Goal: Information Seeking & Learning: Learn about a topic

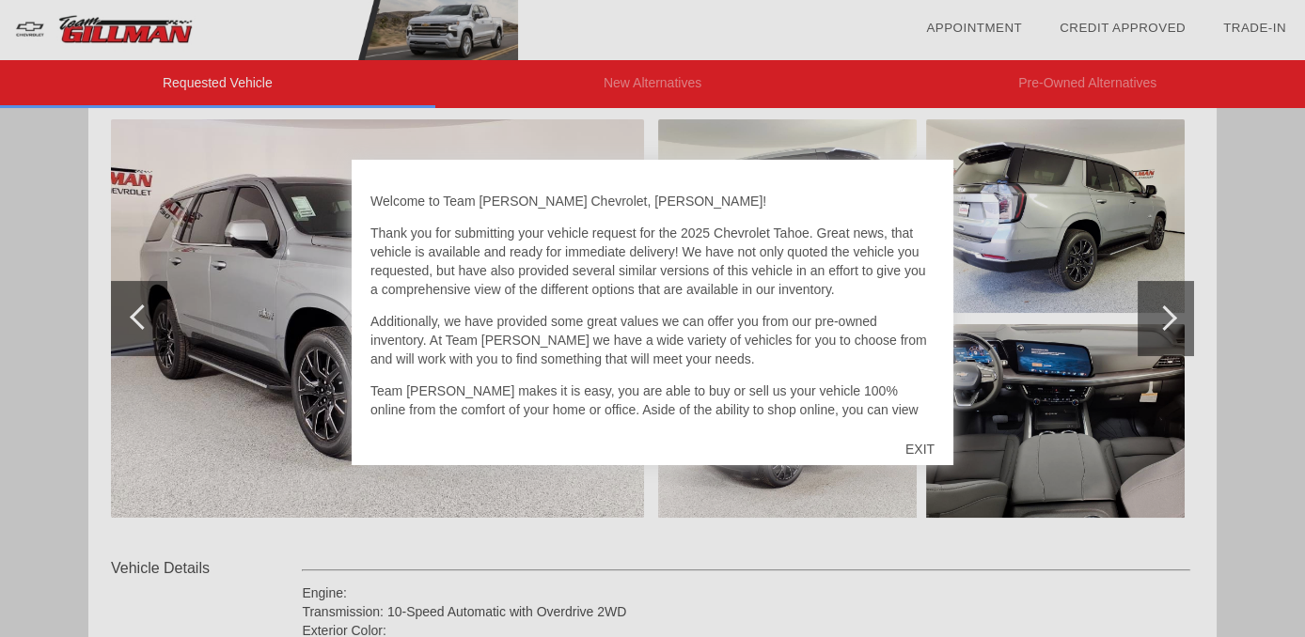
scroll to position [236, 0]
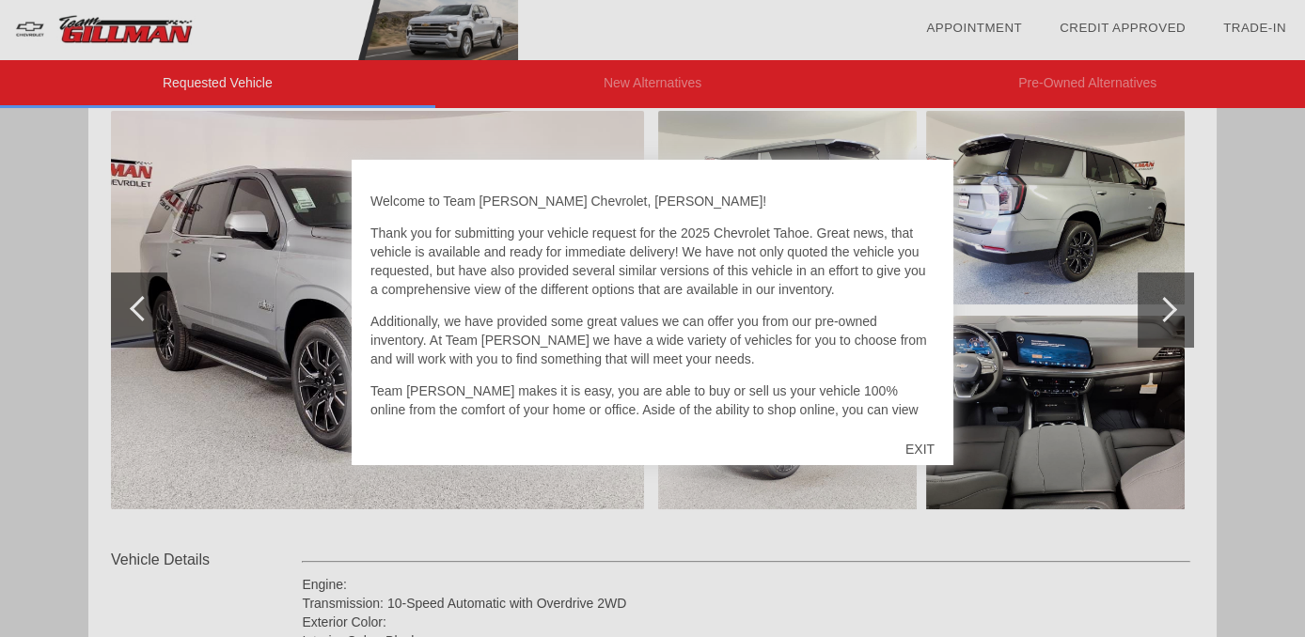
click at [923, 453] on div "EXIT" at bounding box center [920, 449] width 67 height 56
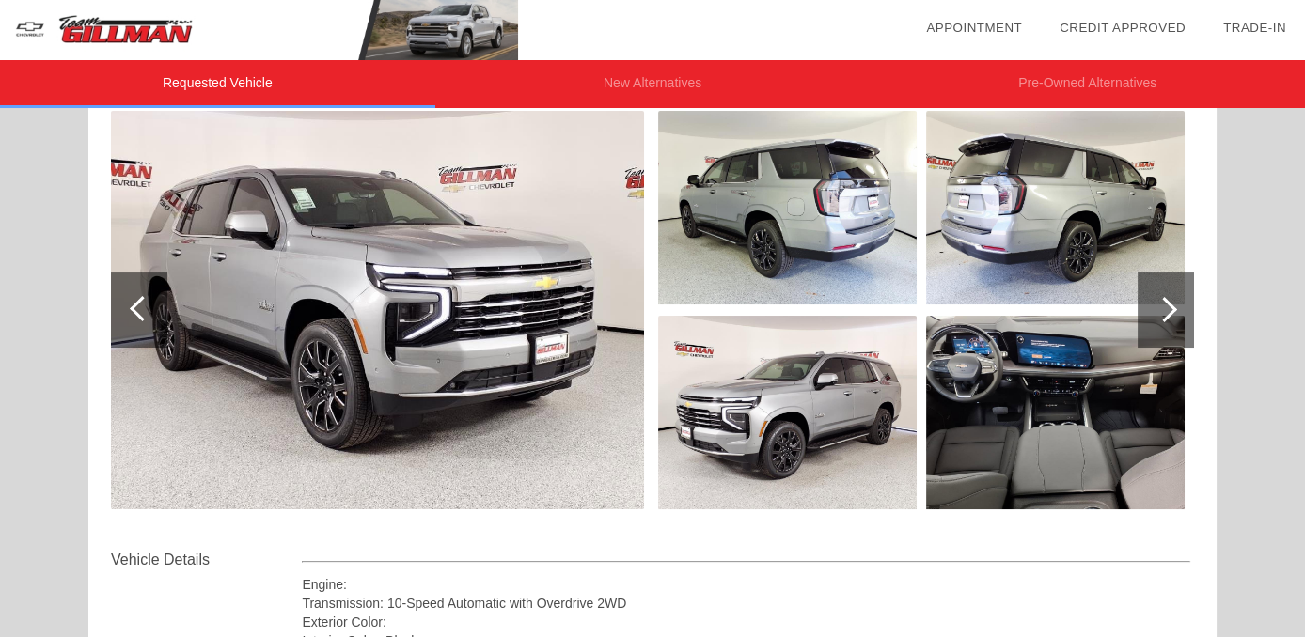
click at [1152, 327] on div at bounding box center [1166, 310] width 56 height 75
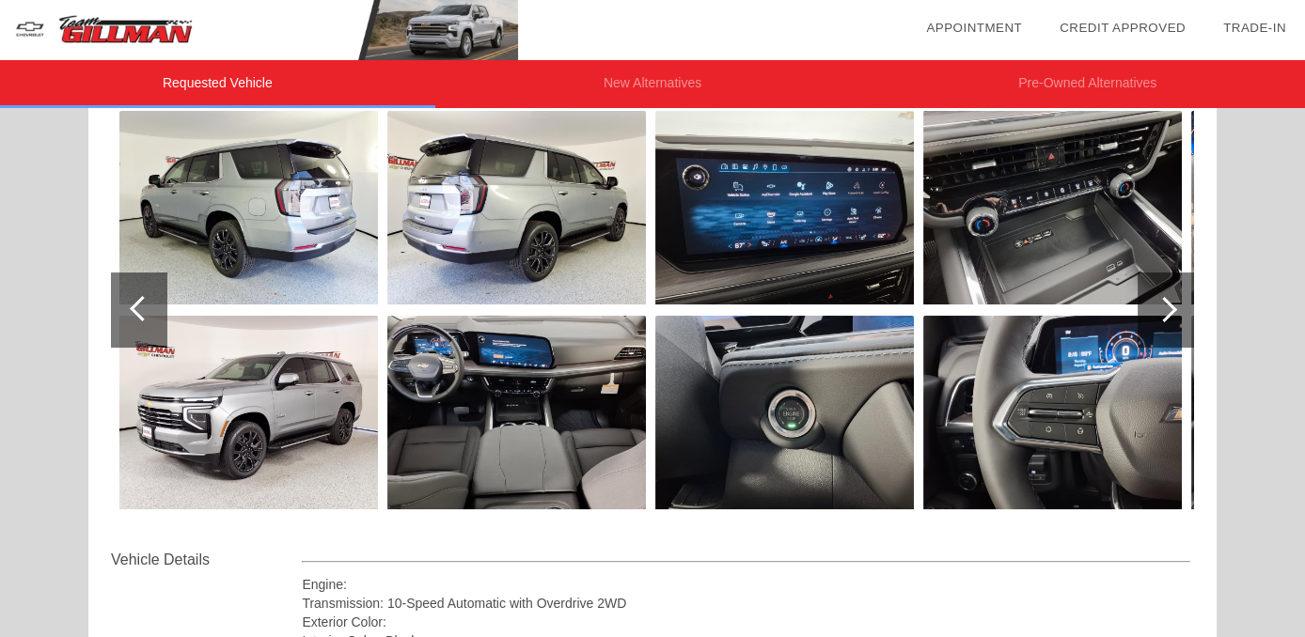
click at [1159, 321] on div at bounding box center [1166, 310] width 56 height 75
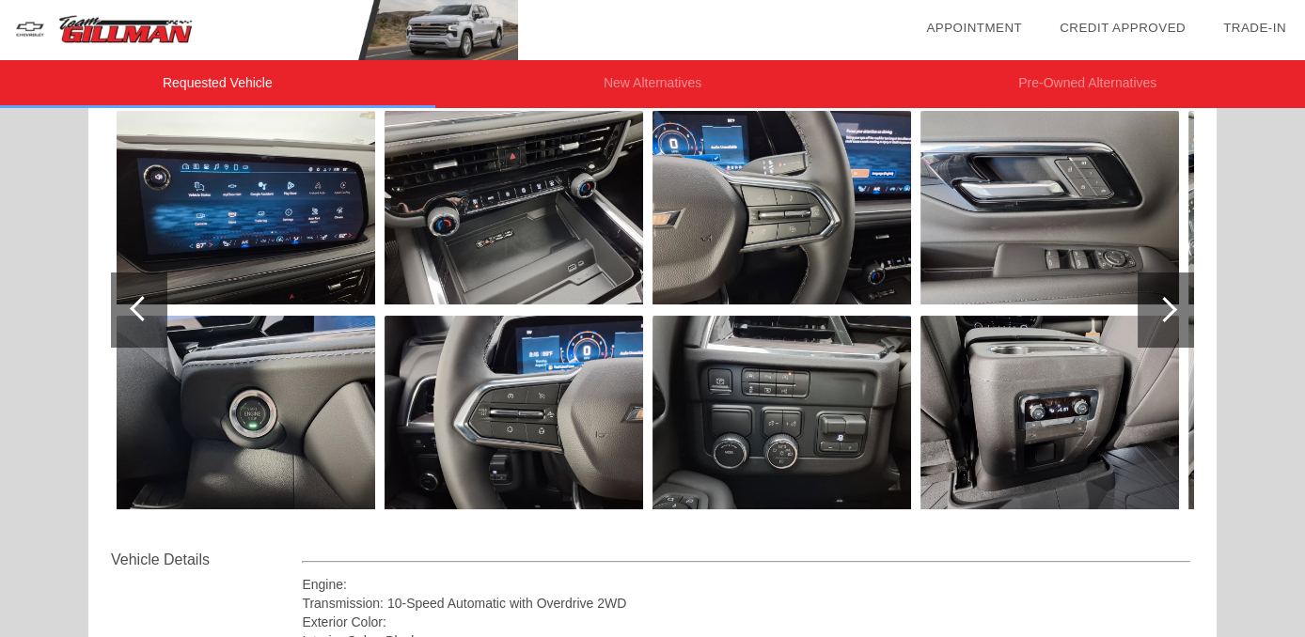
click at [1165, 331] on div at bounding box center [1166, 310] width 56 height 75
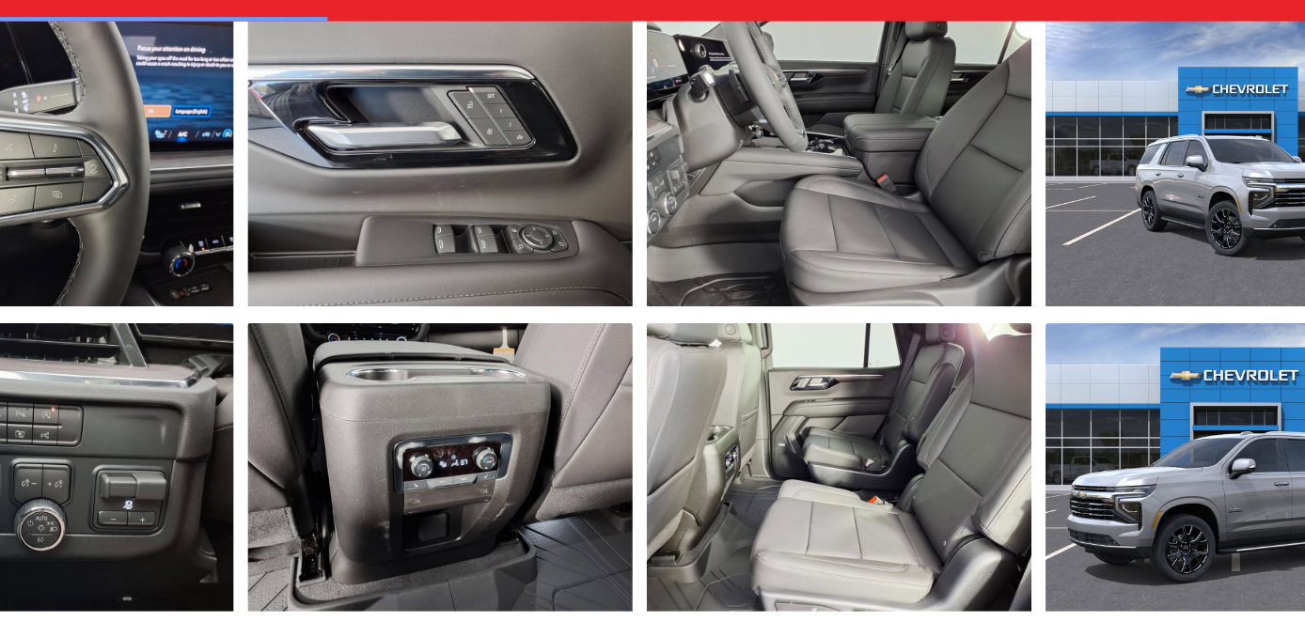
scroll to position [241, 0]
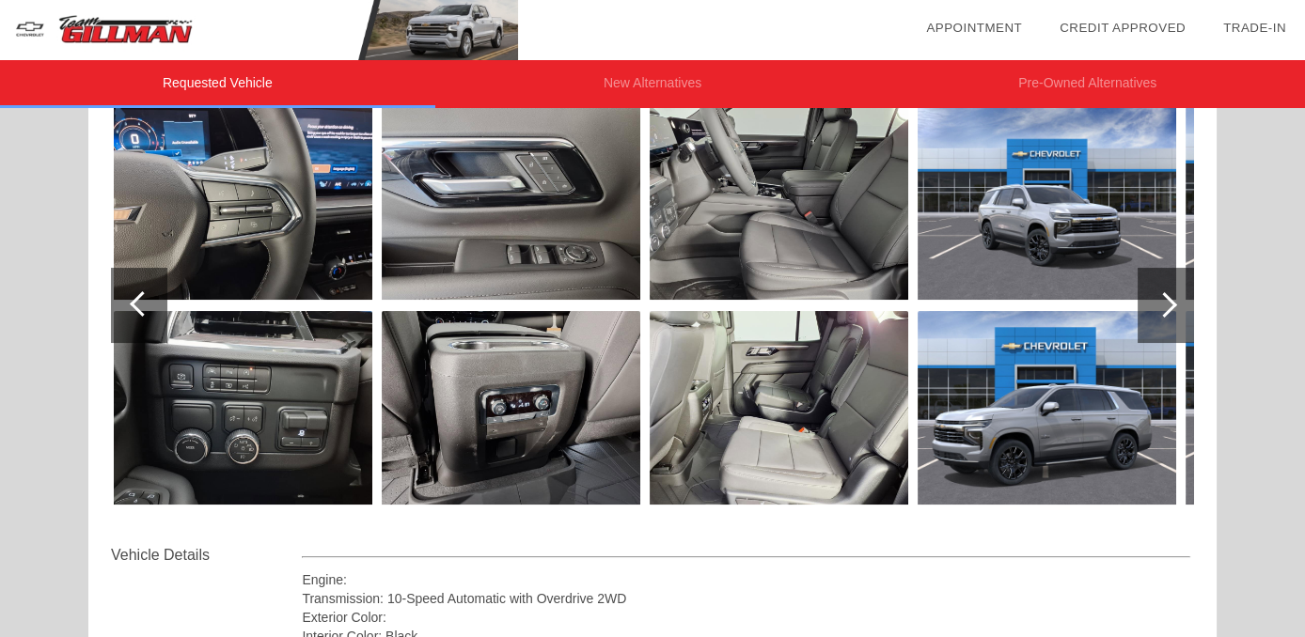
click at [1175, 314] on div at bounding box center [1166, 305] width 56 height 75
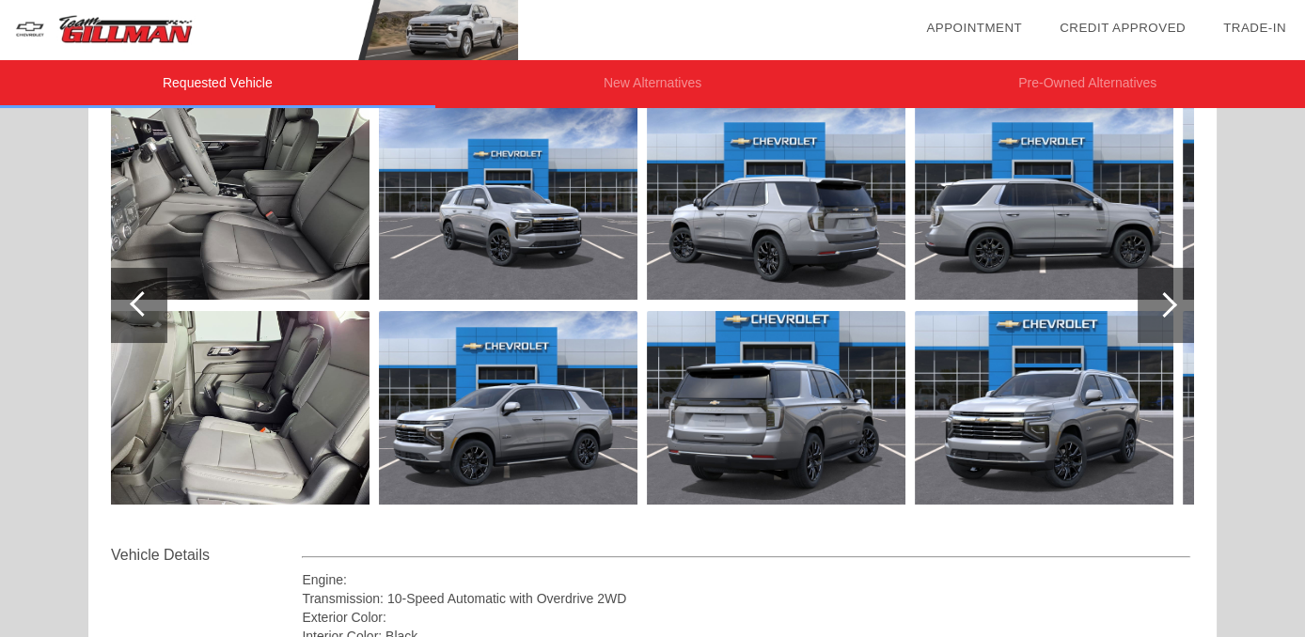
click at [1174, 315] on div at bounding box center [1166, 305] width 56 height 75
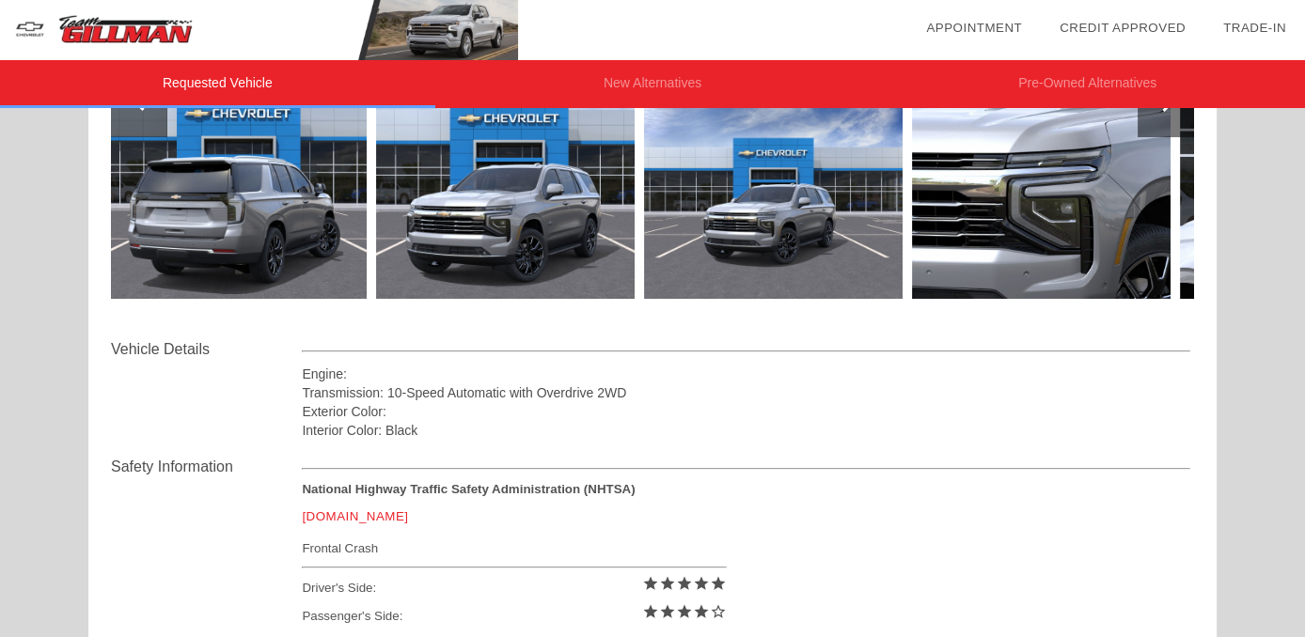
scroll to position [378, 0]
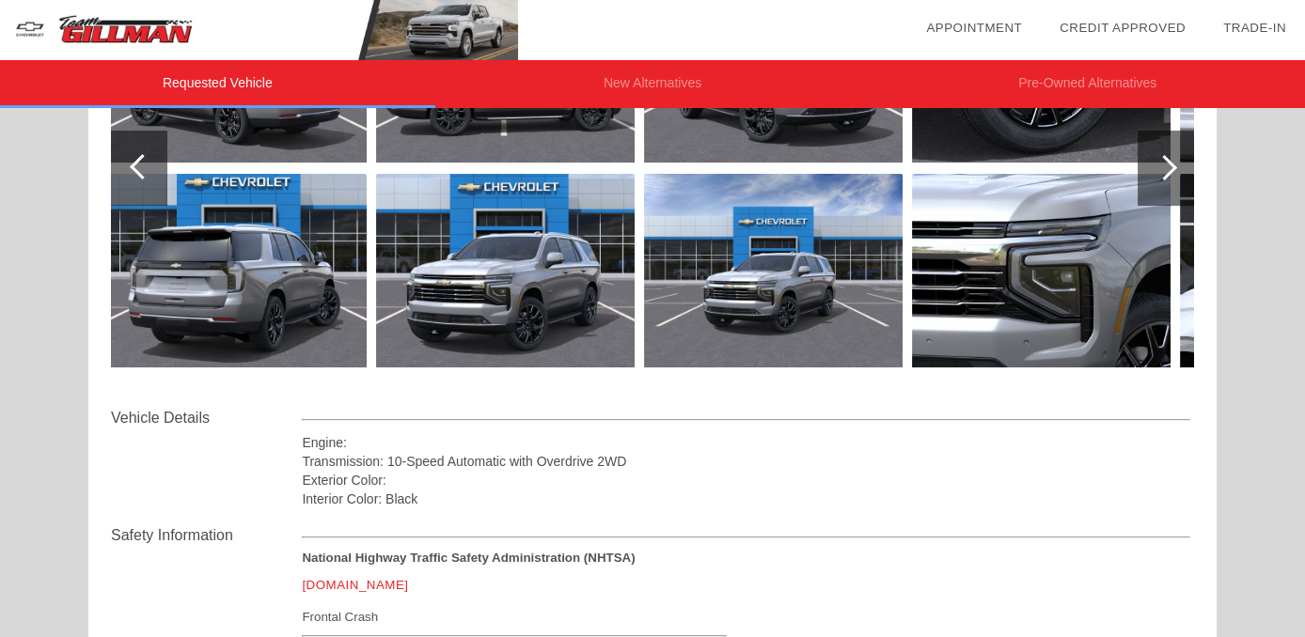
click at [1154, 182] on div at bounding box center [1166, 168] width 56 height 75
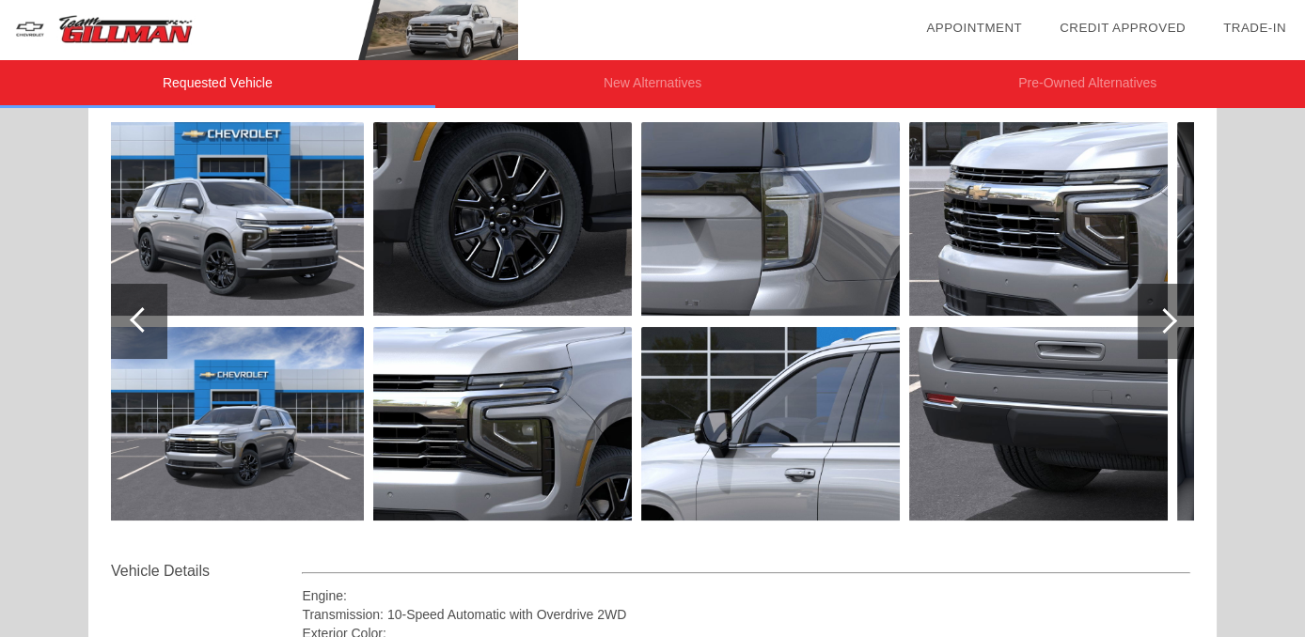
scroll to position [224, 0]
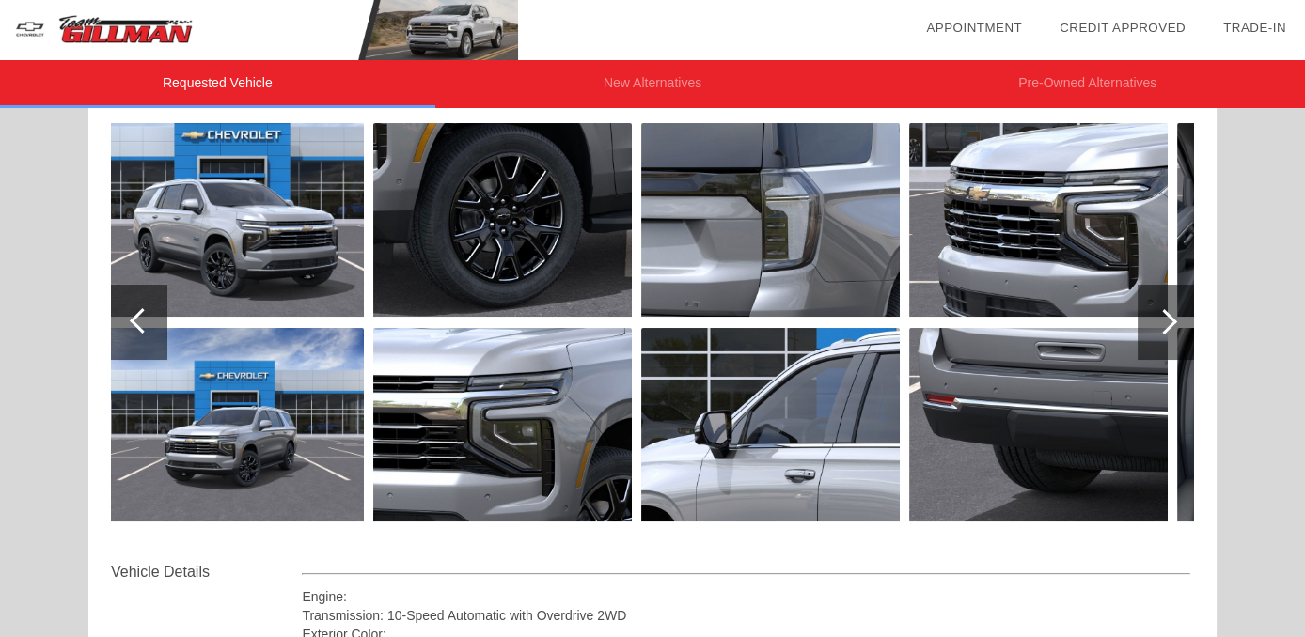
click at [1170, 328] on div at bounding box center [1166, 322] width 56 height 75
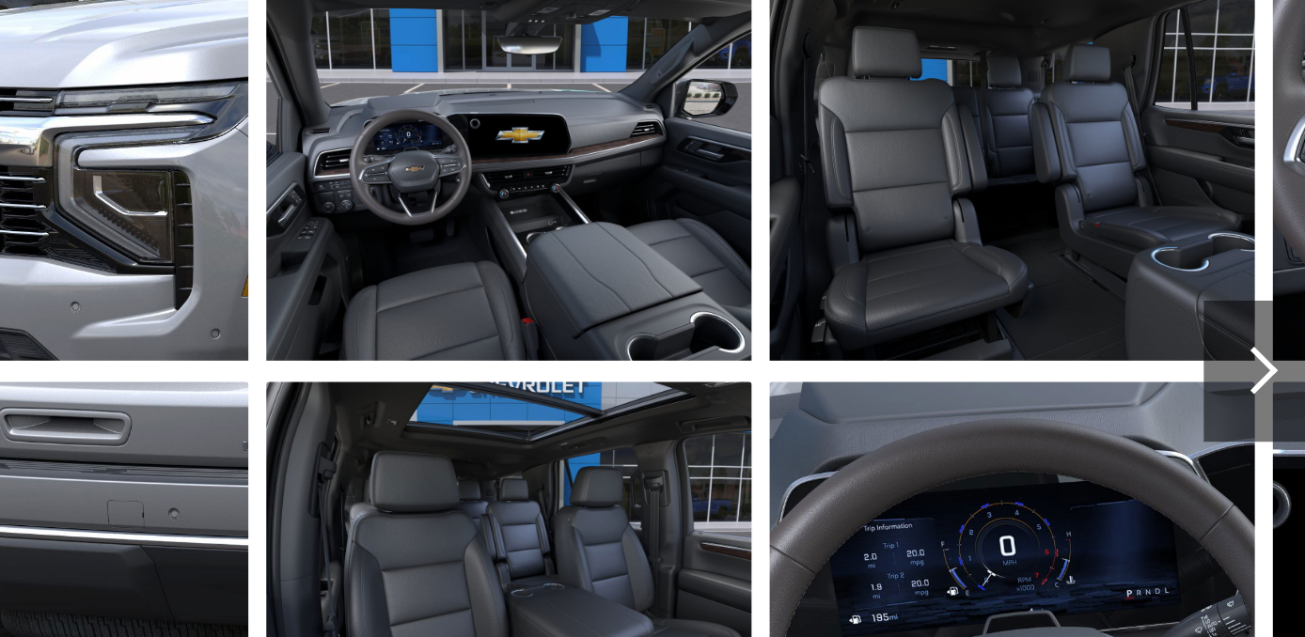
scroll to position [223, 0]
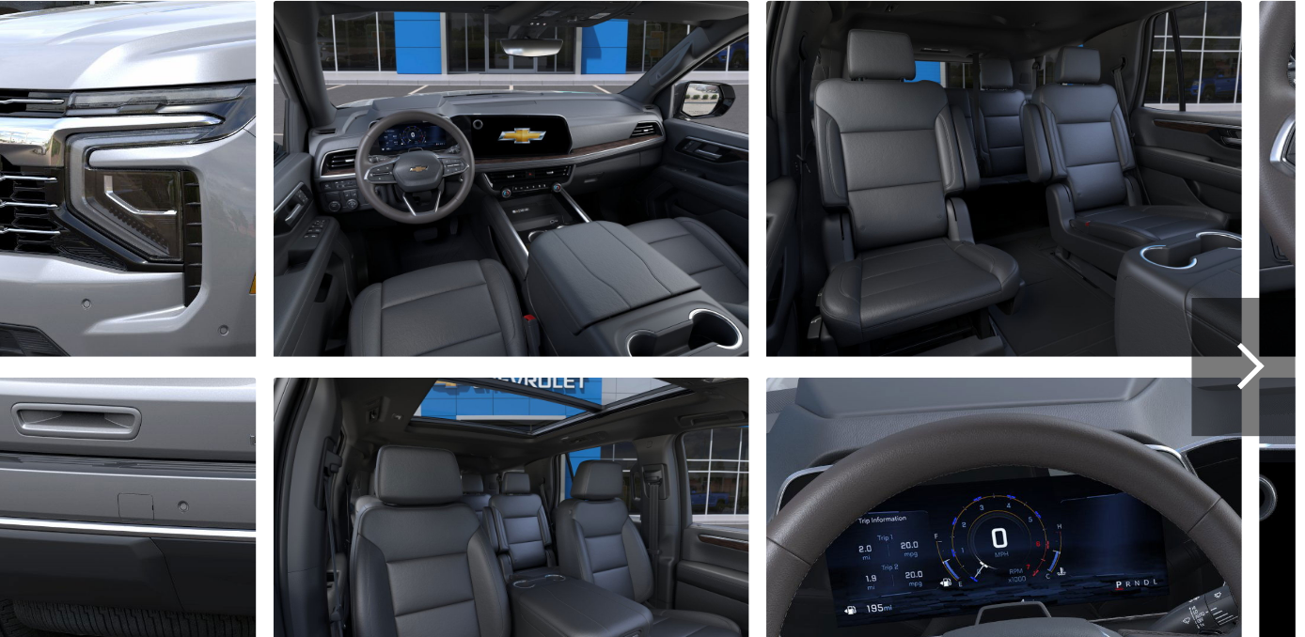
click at [1167, 326] on div at bounding box center [1164, 322] width 25 height 25
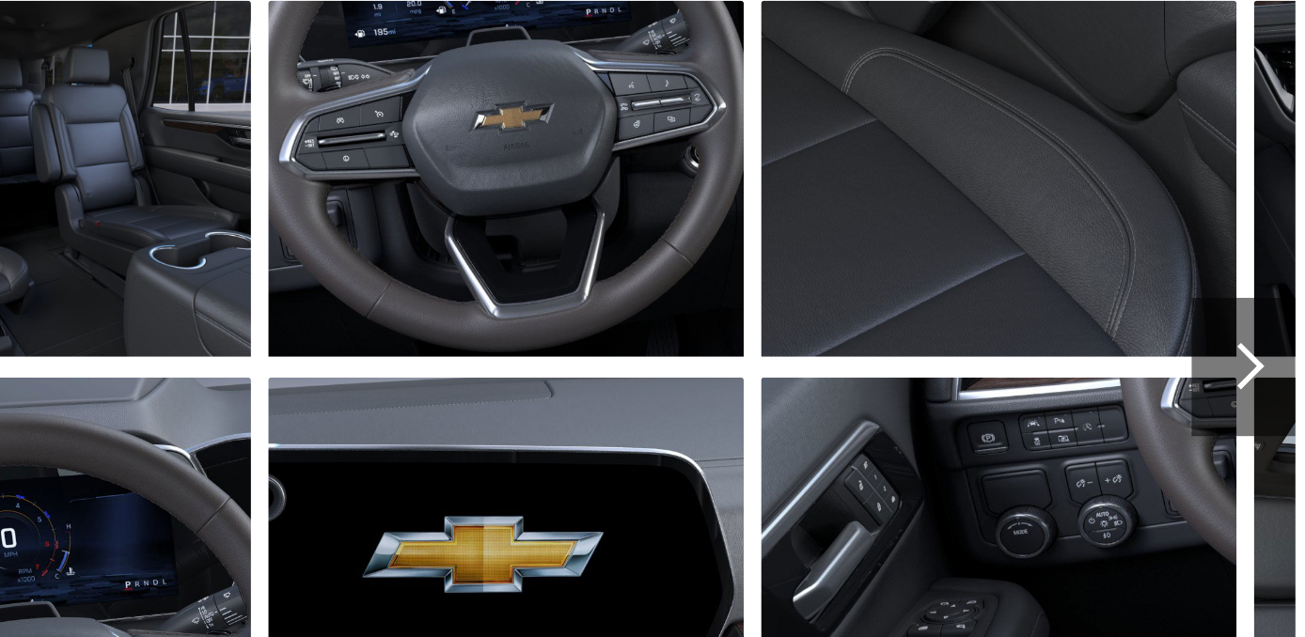
click at [1173, 328] on div at bounding box center [1166, 323] width 56 height 75
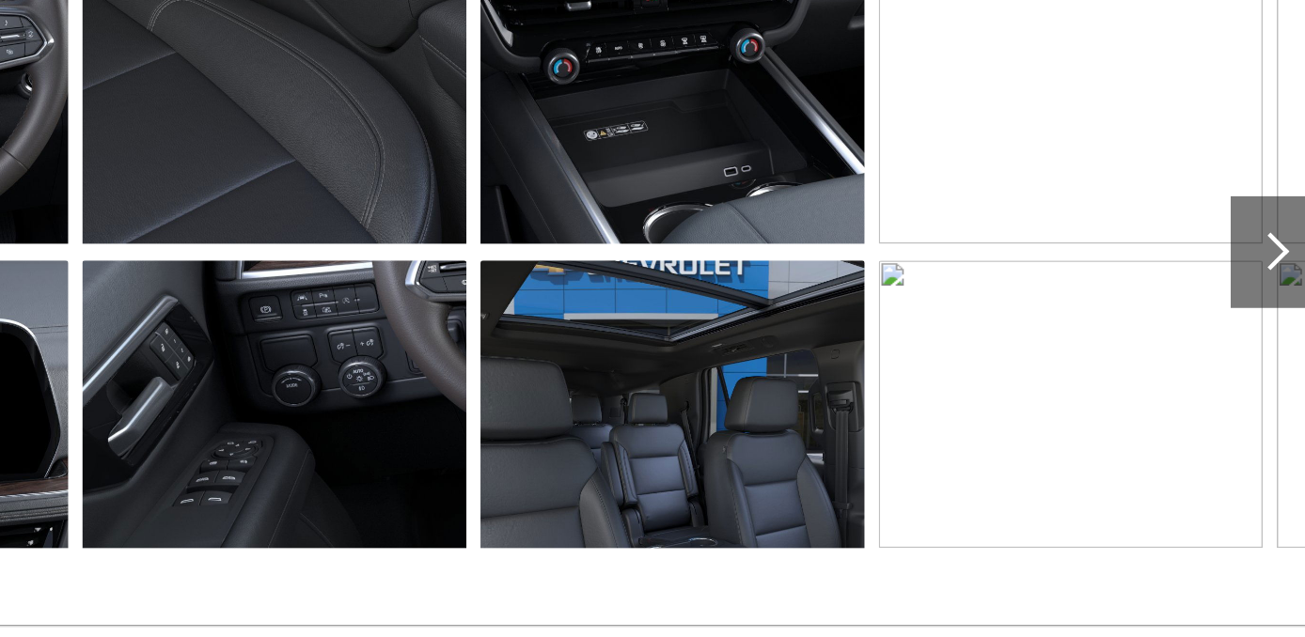
click at [1166, 338] on div at bounding box center [1166, 323] width 56 height 75
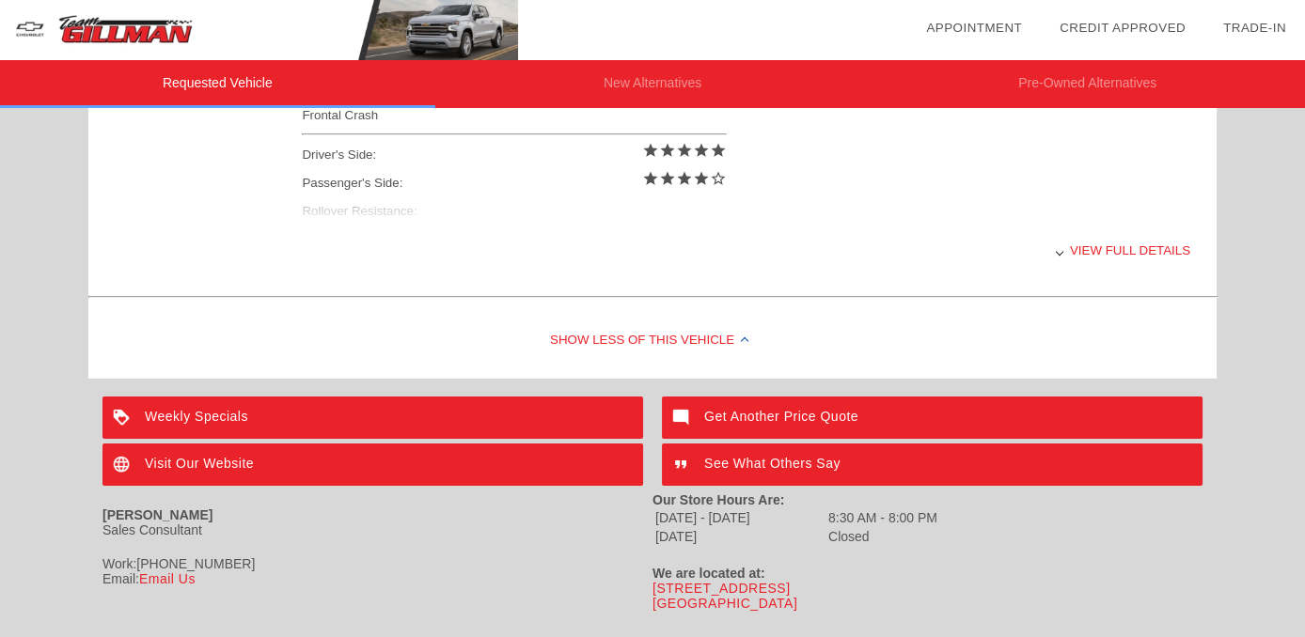
scroll to position [914, 0]
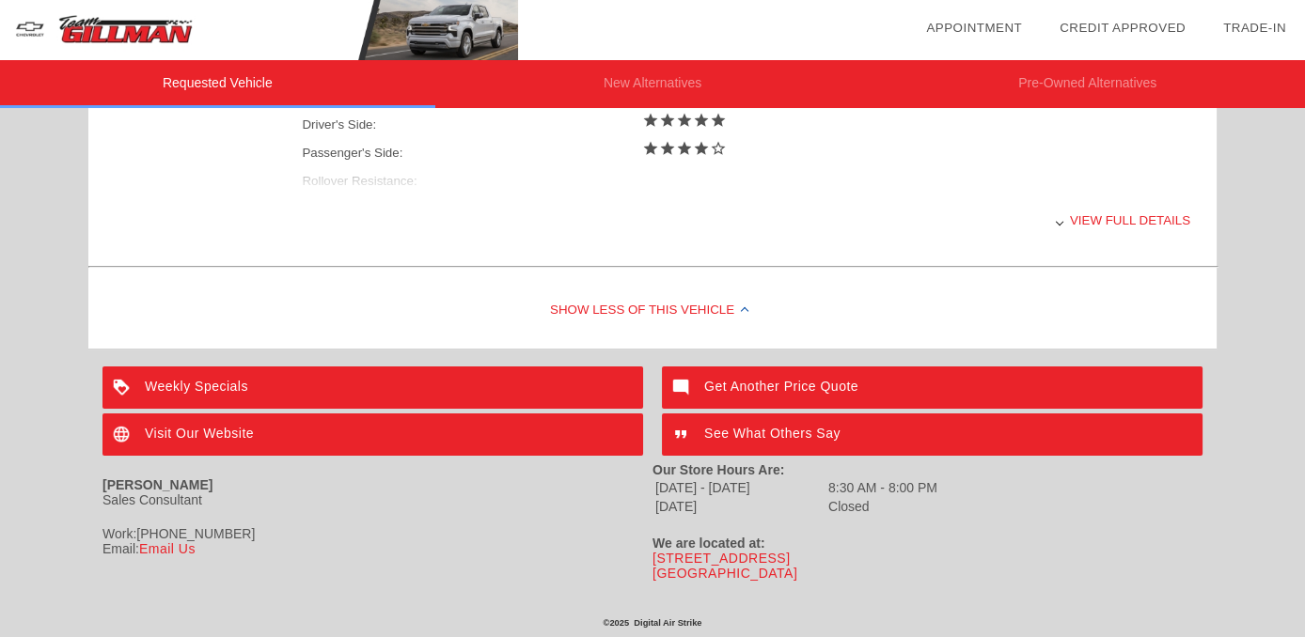
click at [1133, 228] on div "View full details" at bounding box center [746, 220] width 888 height 46
click at [1061, 218] on div at bounding box center [1058, 222] width 8 height 8
click at [1139, 226] on div "View full details" at bounding box center [746, 220] width 888 height 46
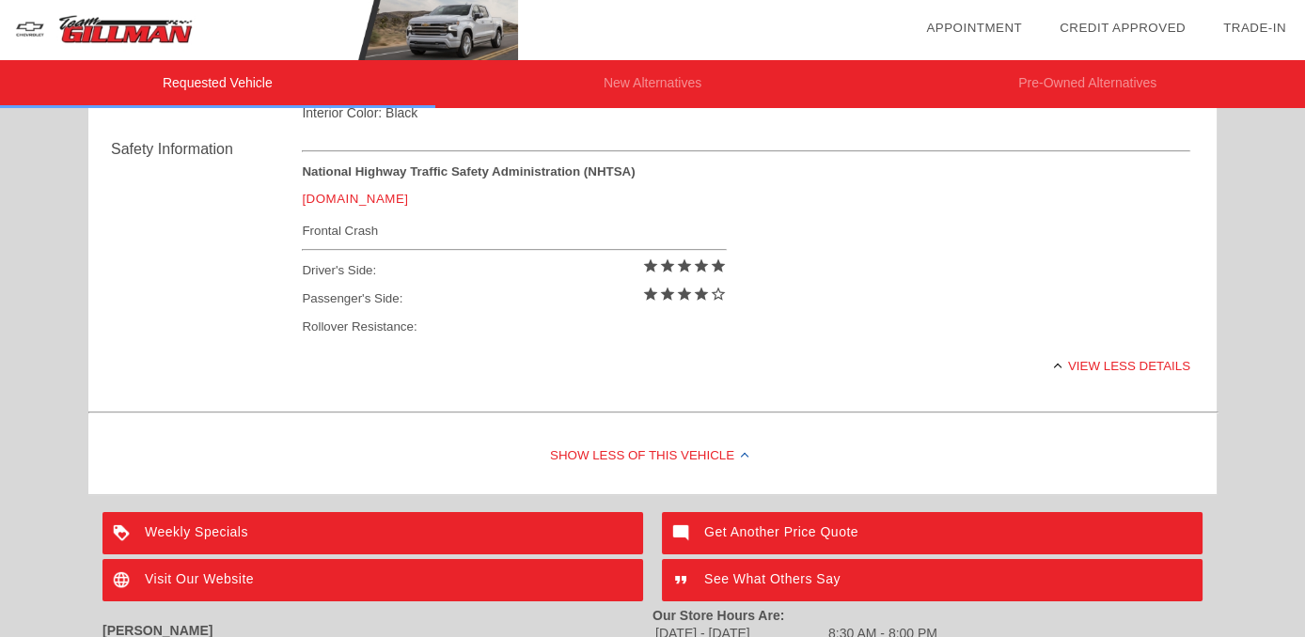
scroll to position [764, 0]
click at [1120, 360] on div "View less details" at bounding box center [746, 366] width 888 height 46
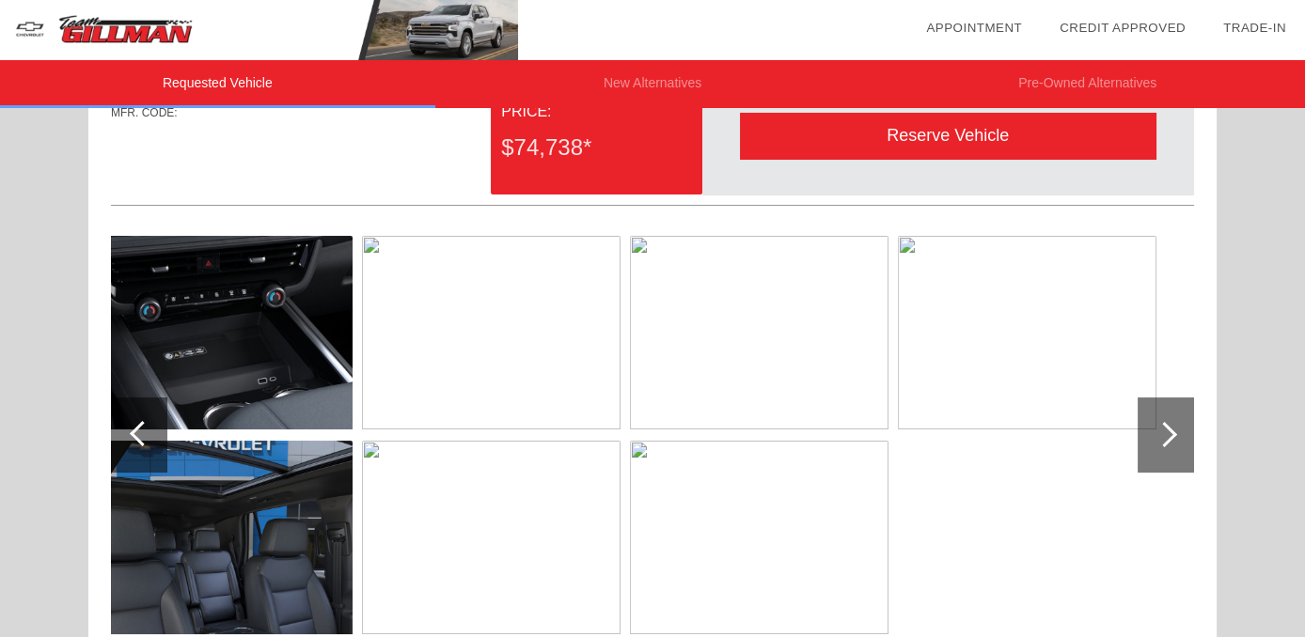
scroll to position [0, 0]
